Goal: Information Seeking & Learning: Learn about a topic

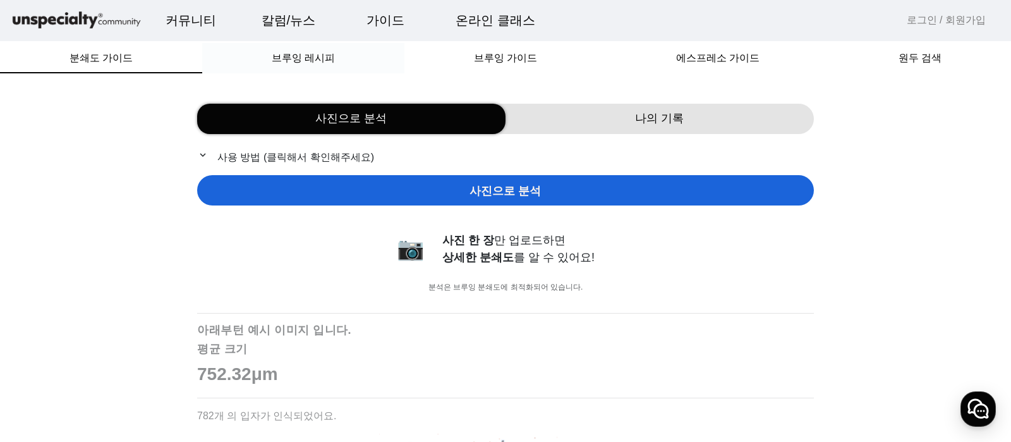
click at [278, 63] on span "브루잉 레시피" at bounding box center [303, 58] width 63 height 10
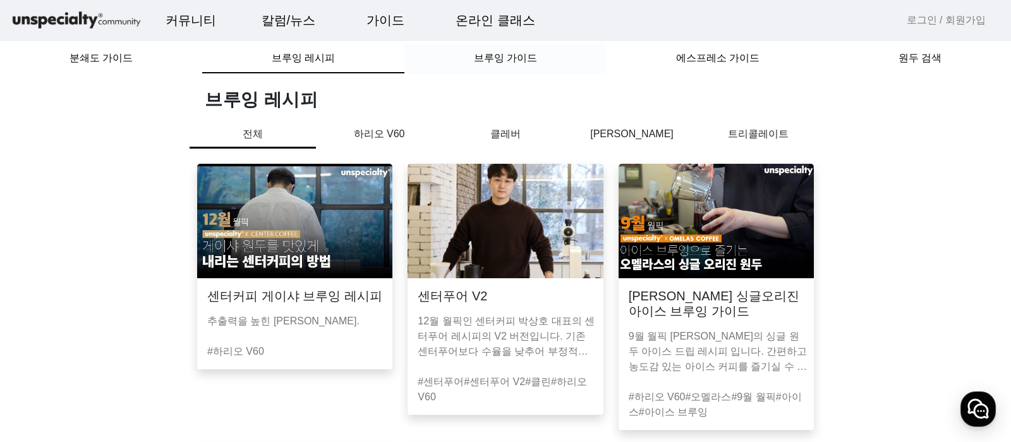
click at [516, 61] on span "브루잉 가이드" at bounding box center [505, 58] width 63 height 10
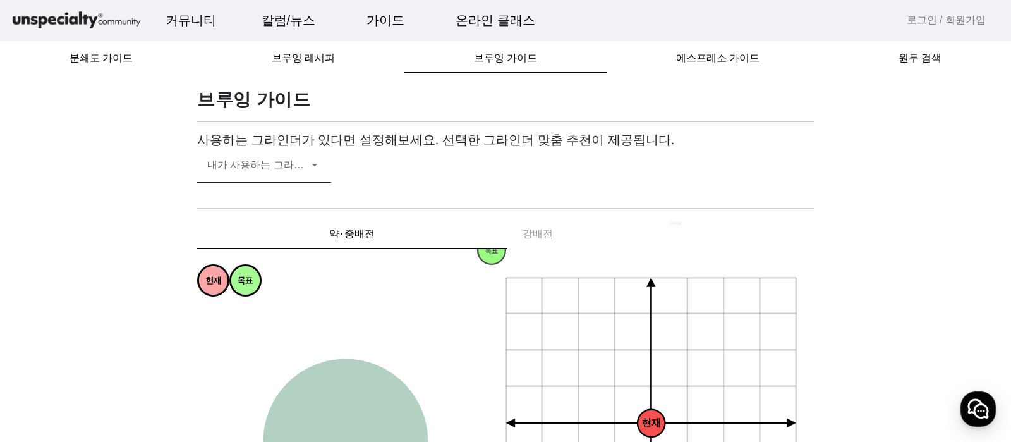
click at [315, 172] on icon at bounding box center [314, 164] width 13 height 15
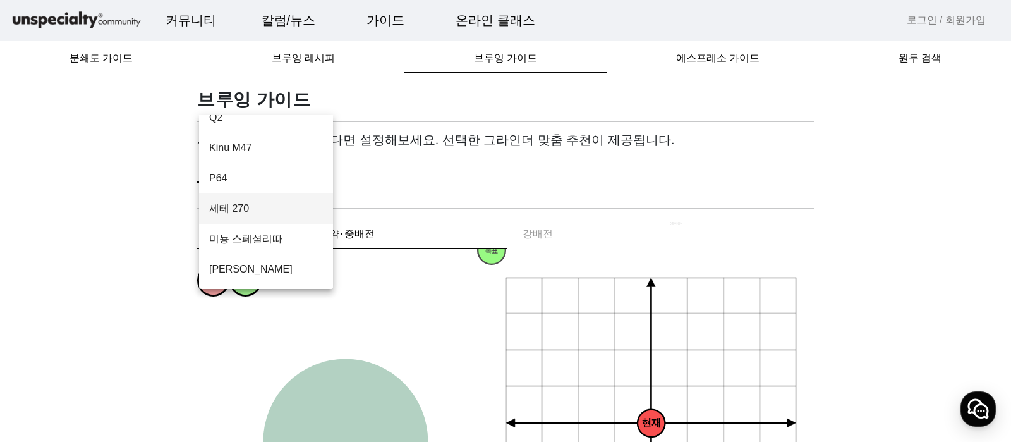
scroll to position [131, 0]
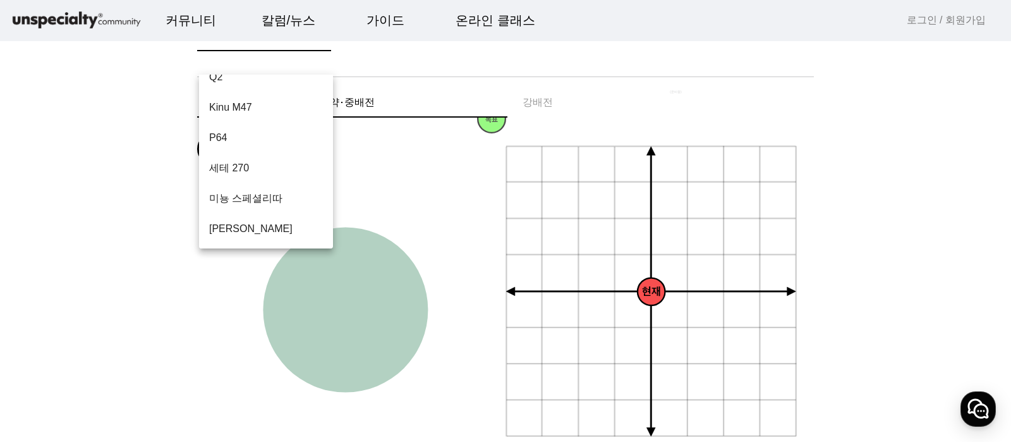
click at [973, 277] on div at bounding box center [505, 221] width 1011 height 442
